Goal: Transaction & Acquisition: Book appointment/travel/reservation

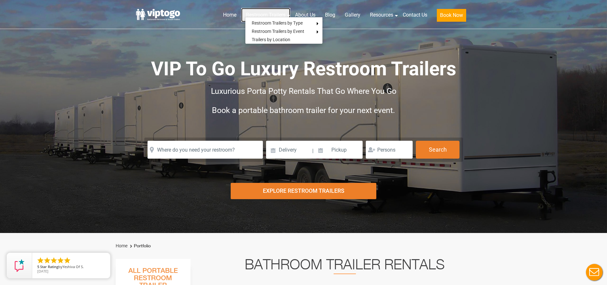
click at [265, 13] on link "Restroom Trailers" at bounding box center [265, 15] width 49 height 14
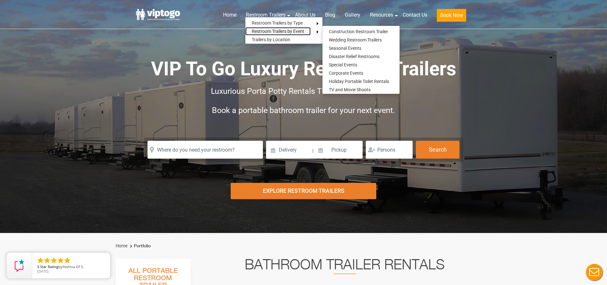
click at [277, 29] on link "Restroom Trailers by Event" at bounding box center [278, 31] width 65 height 8
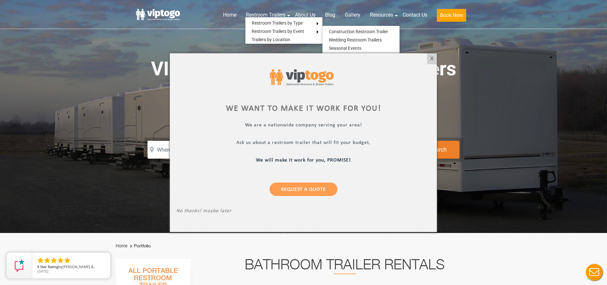
click at [314, 32] on div at bounding box center [303, 142] width 607 height 285
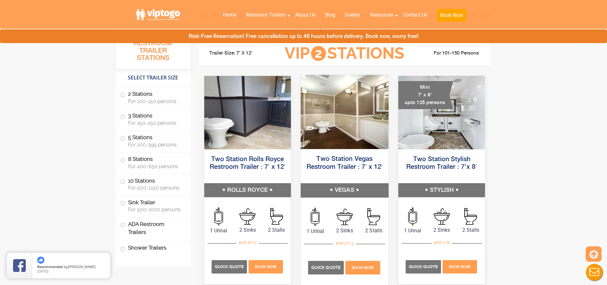
scroll to position [287, 0]
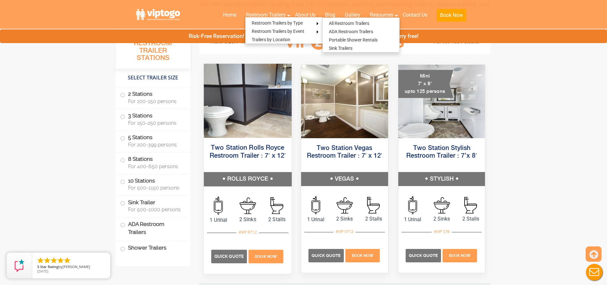
click at [230, 143] on h5 "Two Station Rolls Royce Restroom Trailer : 7′ x 12′" at bounding box center [248, 156] width 88 height 32
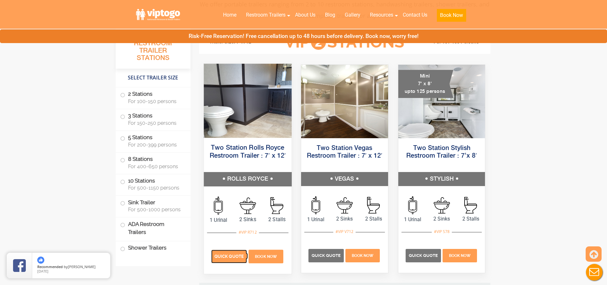
click at [236, 255] on span "Quick Quote" at bounding box center [229, 256] width 29 height 5
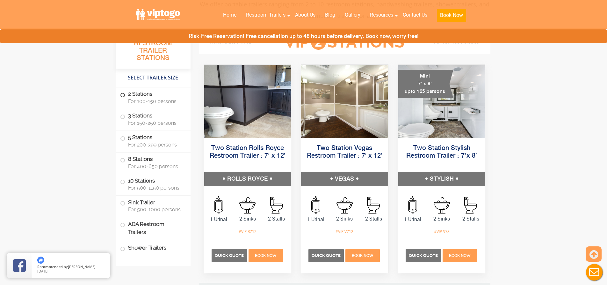
click at [127, 96] on label "2 Stations For 100-150 persons" at bounding box center [153, 97] width 66 height 20
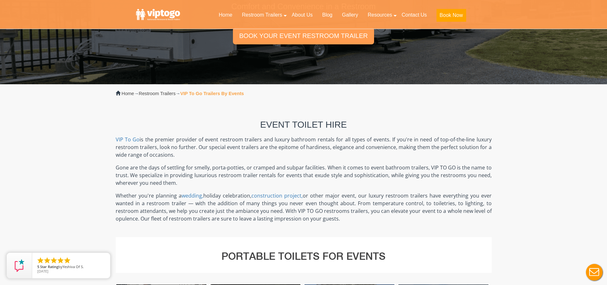
scroll to position [32, 0]
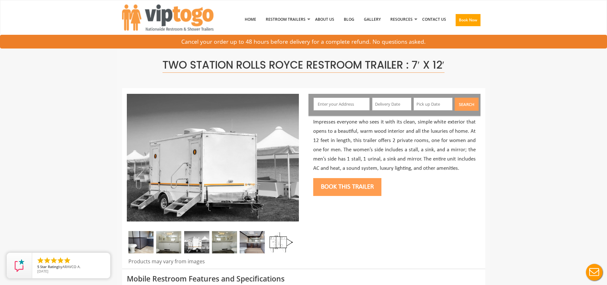
click at [341, 105] on input "text" at bounding box center [342, 104] width 56 height 13
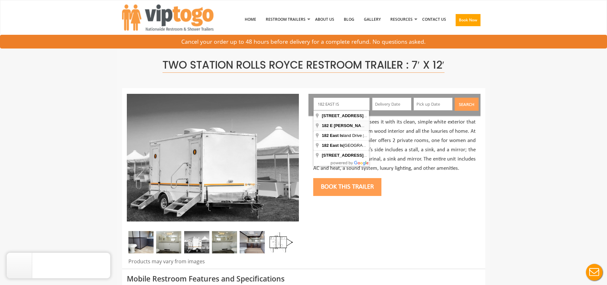
type input "[STREET_ADDRESS][PERSON_NAME]"
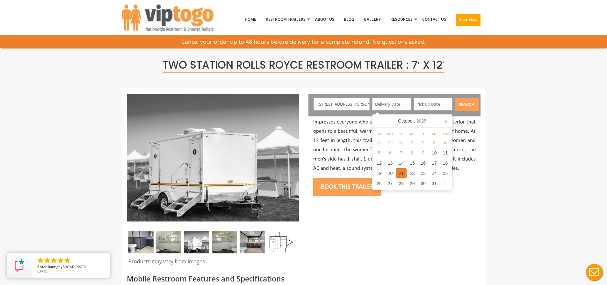
click at [399, 171] on div "21" at bounding box center [401, 173] width 11 height 10
type input "10/21/2025"
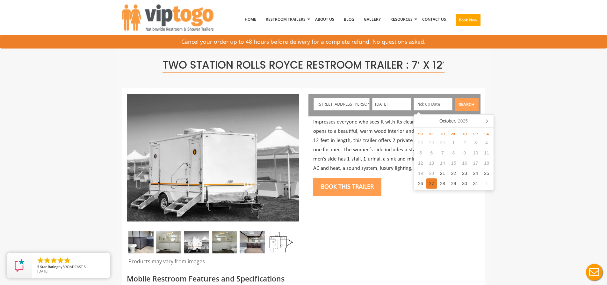
click at [435, 184] on div "27" at bounding box center [431, 183] width 11 height 10
type input "10/27/2025"
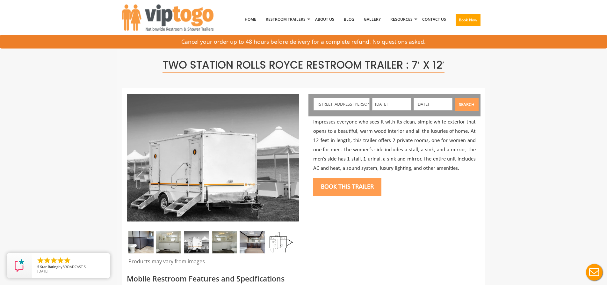
click at [466, 103] on button "Search" at bounding box center [467, 104] width 24 height 13
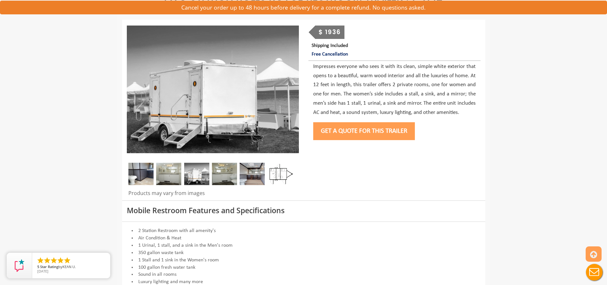
scroll to position [64, 0]
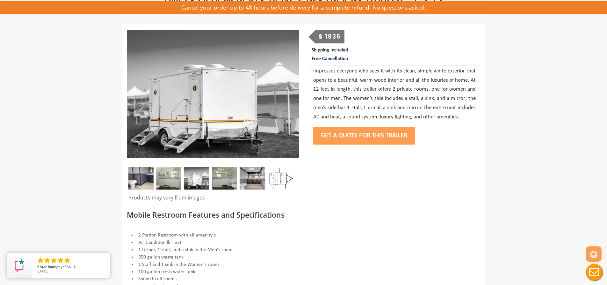
click at [360, 137] on button "Get a Quote for this Trailer" at bounding box center [364, 136] width 102 height 18
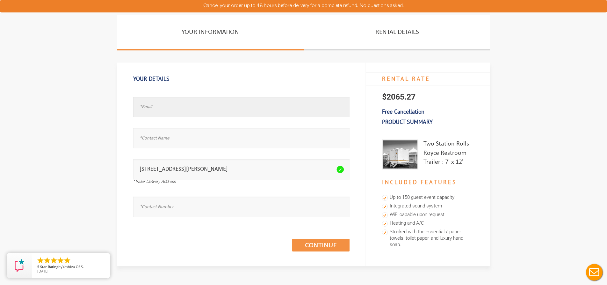
click at [171, 108] on input "text" at bounding box center [241, 107] width 216 height 20
type input "L"
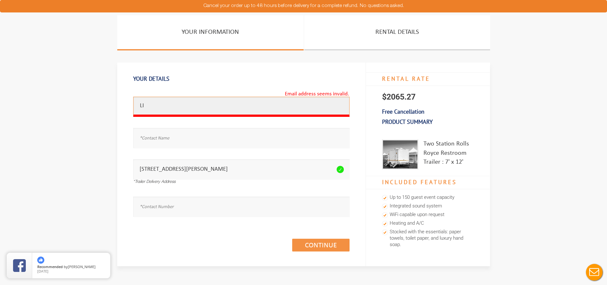
type input "L"
type input "[EMAIL_ADDRESS][DOMAIN_NAME]"
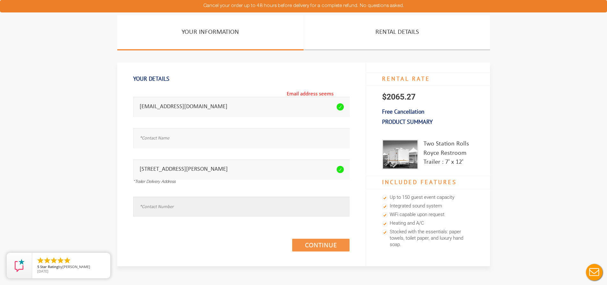
click at [185, 212] on input "text" at bounding box center [241, 206] width 216 height 20
type input "[PHONE_NUMBER]"
click at [306, 252] on div "Continue (1/3)" at bounding box center [241, 238] width 216 height 37
click at [306, 250] on link "Continue (1/3)" at bounding box center [320, 244] width 57 height 13
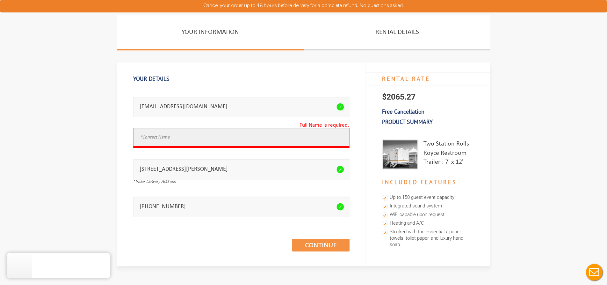
click at [171, 138] on input "text" at bounding box center [241, 138] width 216 height 20
